Goal: Task Accomplishment & Management: Complete application form

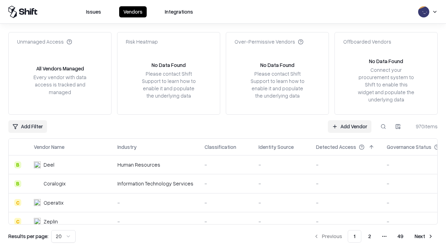
click at [350, 126] on link "Add Vendor" at bounding box center [350, 126] width 44 height 13
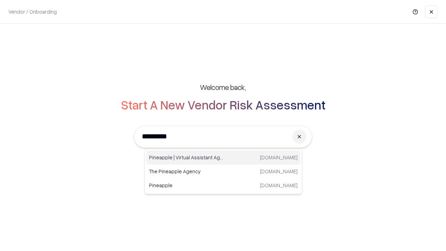
click at [223, 158] on div "Pineapple | Virtual Assistant Agency [DOMAIN_NAME]" at bounding box center [223, 158] width 154 height 14
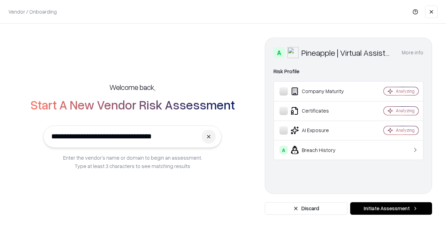
type input "**********"
click at [391, 208] on button "Initiate Assessment" at bounding box center [391, 208] width 82 height 13
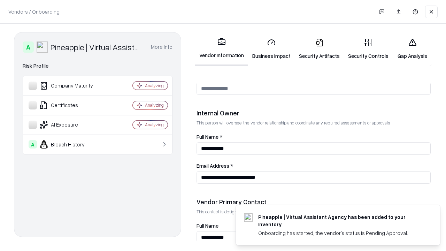
scroll to position [361, 0]
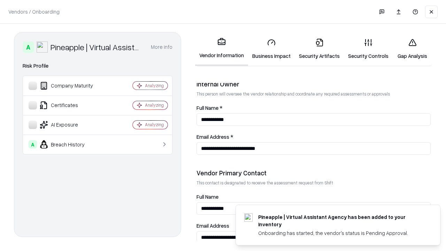
click at [272, 49] on link "Business Impact" at bounding box center [271, 49] width 47 height 32
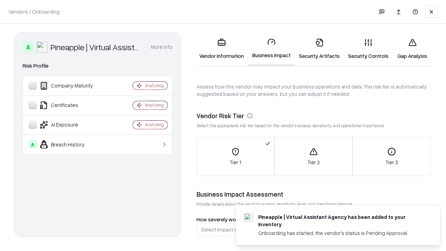
click at [412, 49] on link "Gap Analysis" at bounding box center [412, 49] width 39 height 32
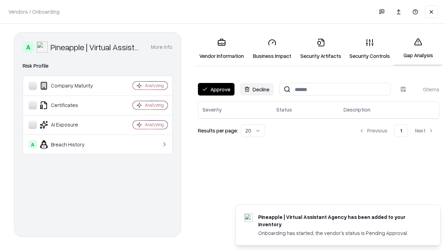
click at [216, 89] on button "Approve" at bounding box center [216, 89] width 37 height 13
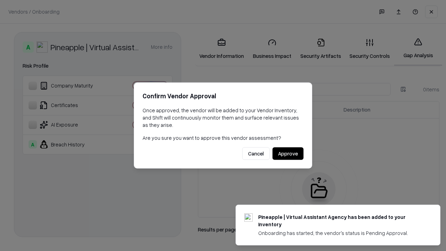
click at [288, 153] on button "Approve" at bounding box center [288, 153] width 31 height 13
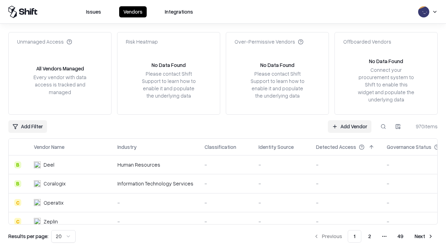
type input "**********"
click at [350, 126] on link "Add Vendor" at bounding box center [350, 126] width 44 height 13
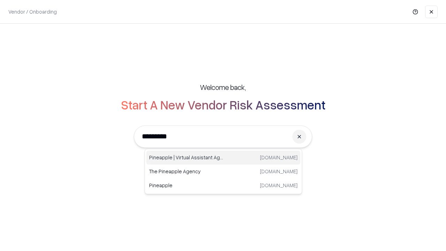
click at [223, 158] on div "Pineapple | Virtual Assistant Agency [DOMAIN_NAME]" at bounding box center [223, 158] width 154 height 14
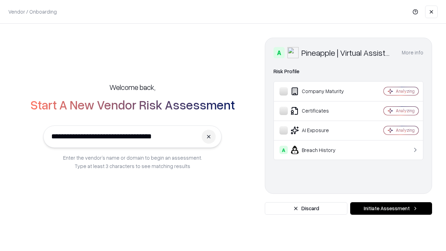
type input "**********"
click at [391, 208] on button "Initiate Assessment" at bounding box center [391, 208] width 82 height 13
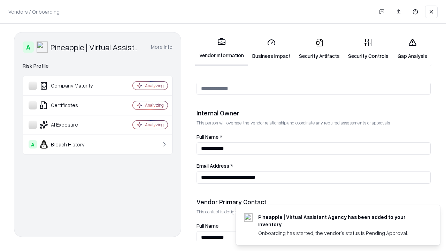
scroll to position [361, 0]
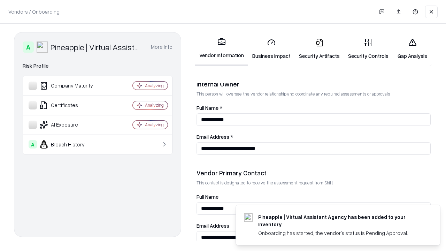
click at [412, 49] on link "Gap Analysis" at bounding box center [412, 49] width 39 height 32
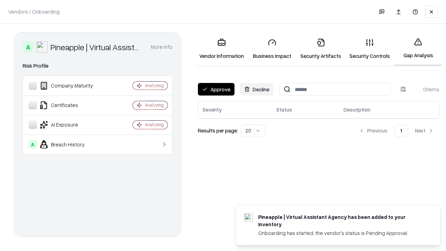
click at [216, 89] on button "Approve" at bounding box center [216, 89] width 37 height 13
